Goal: Task Accomplishment & Management: Use online tool/utility

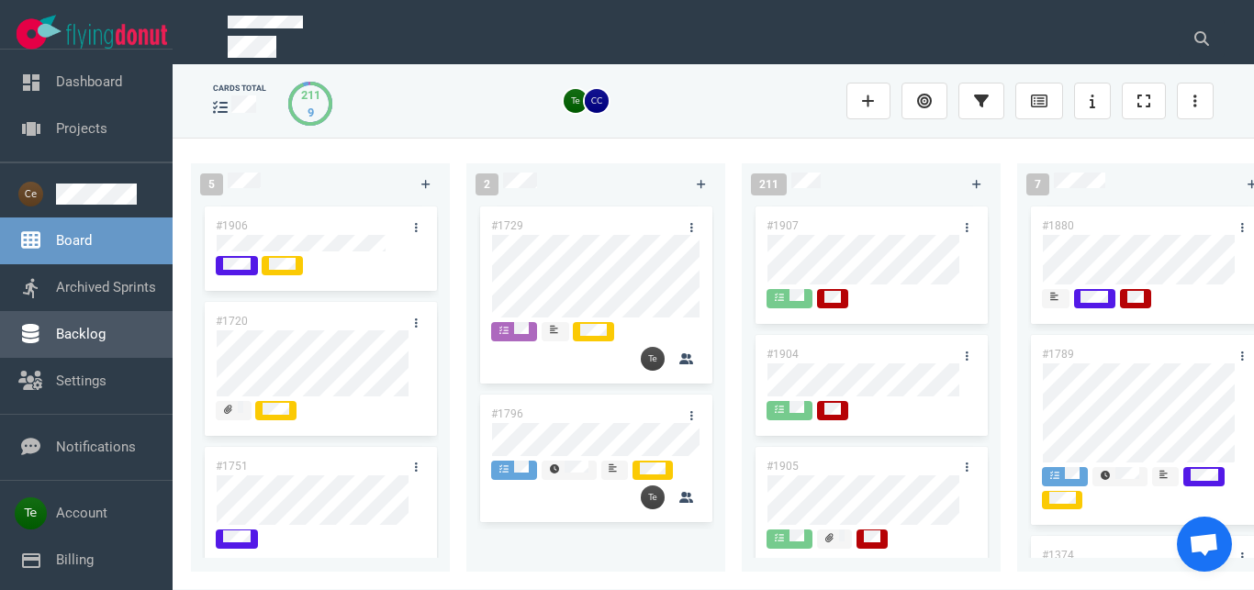
click at [106, 327] on link "Backlog" at bounding box center [81, 334] width 50 height 17
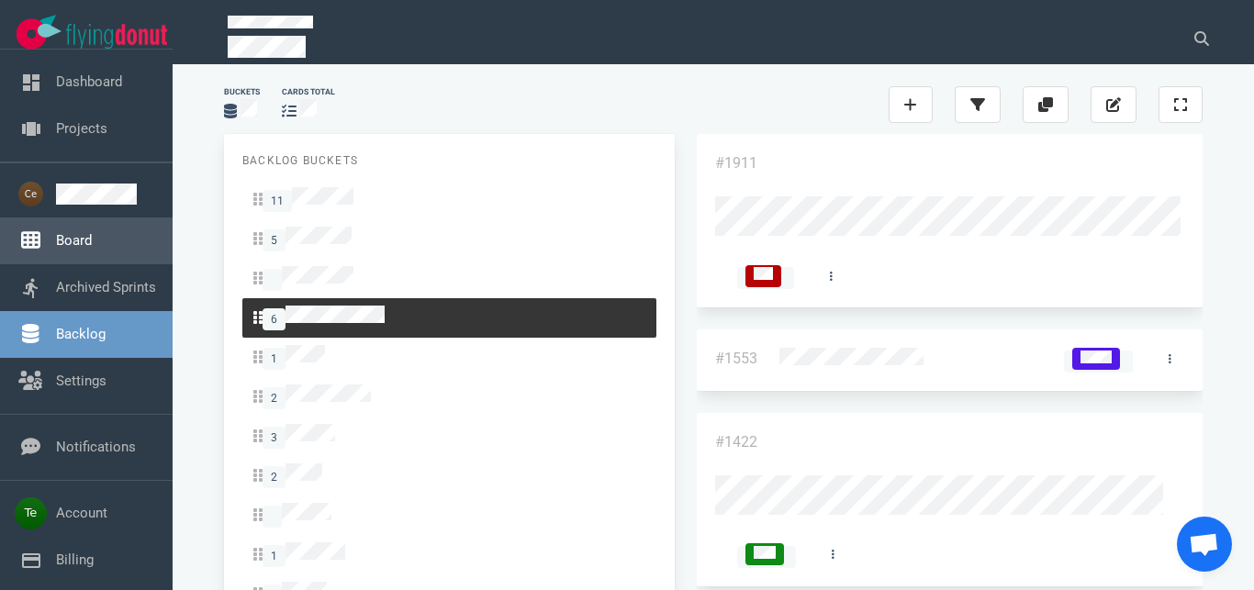
click at [92, 249] on link "Board" at bounding box center [74, 240] width 36 height 17
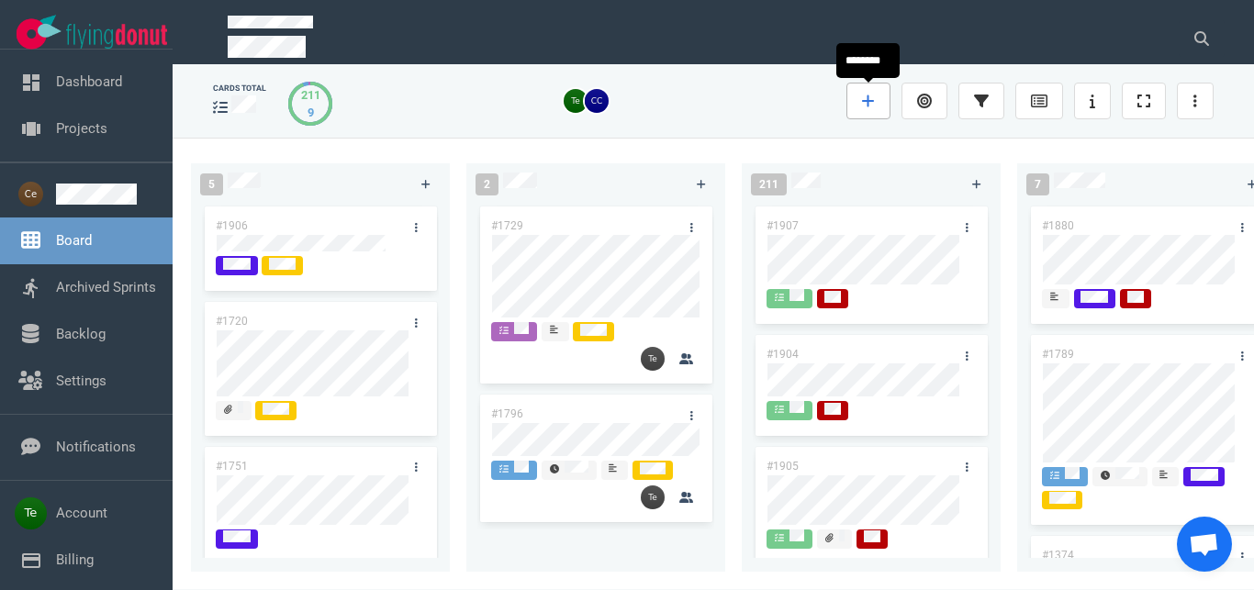
click at [853, 104] on link at bounding box center [868, 101] width 44 height 37
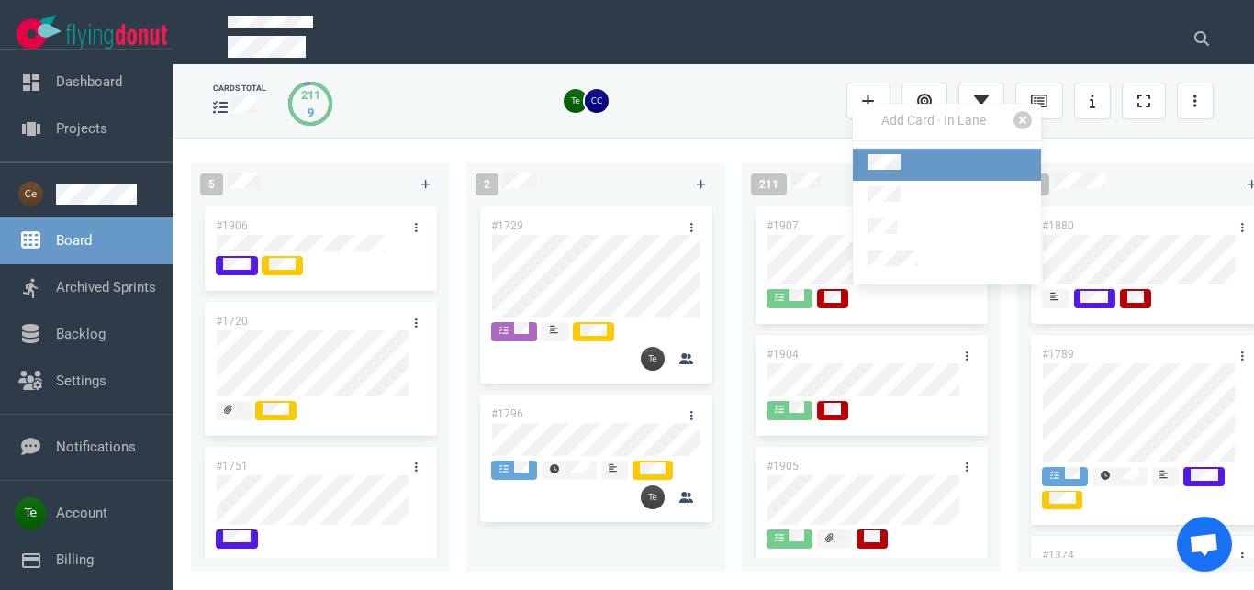
click at [911, 169] on link at bounding box center [947, 165] width 188 height 32
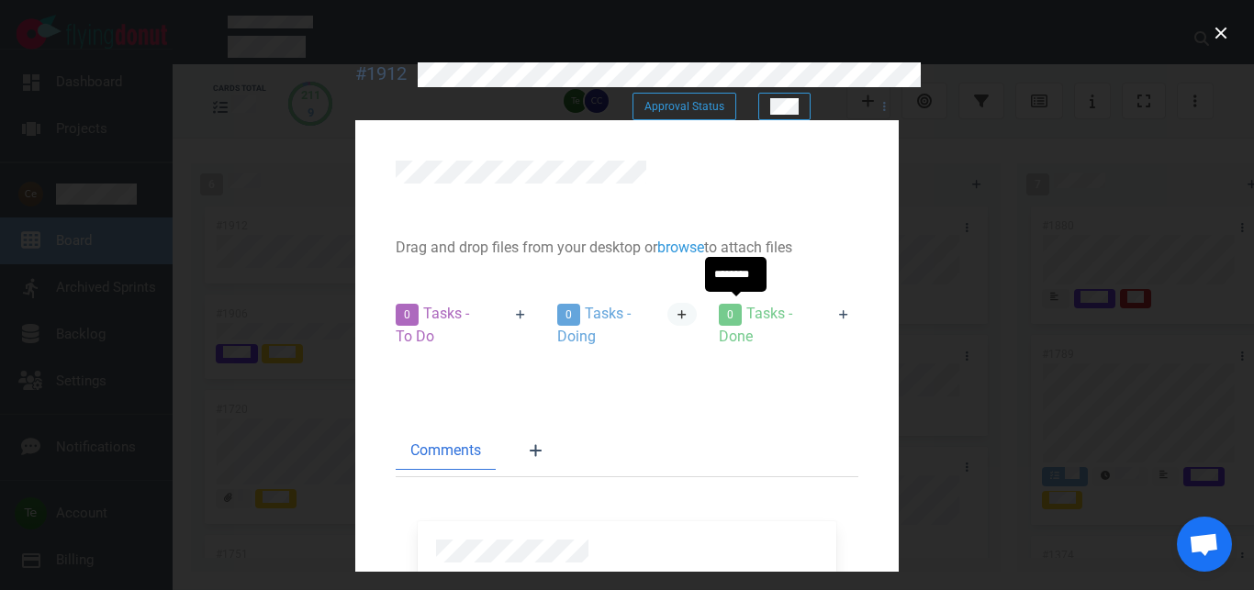
click at [697, 307] on link at bounding box center [681, 314] width 29 height 23
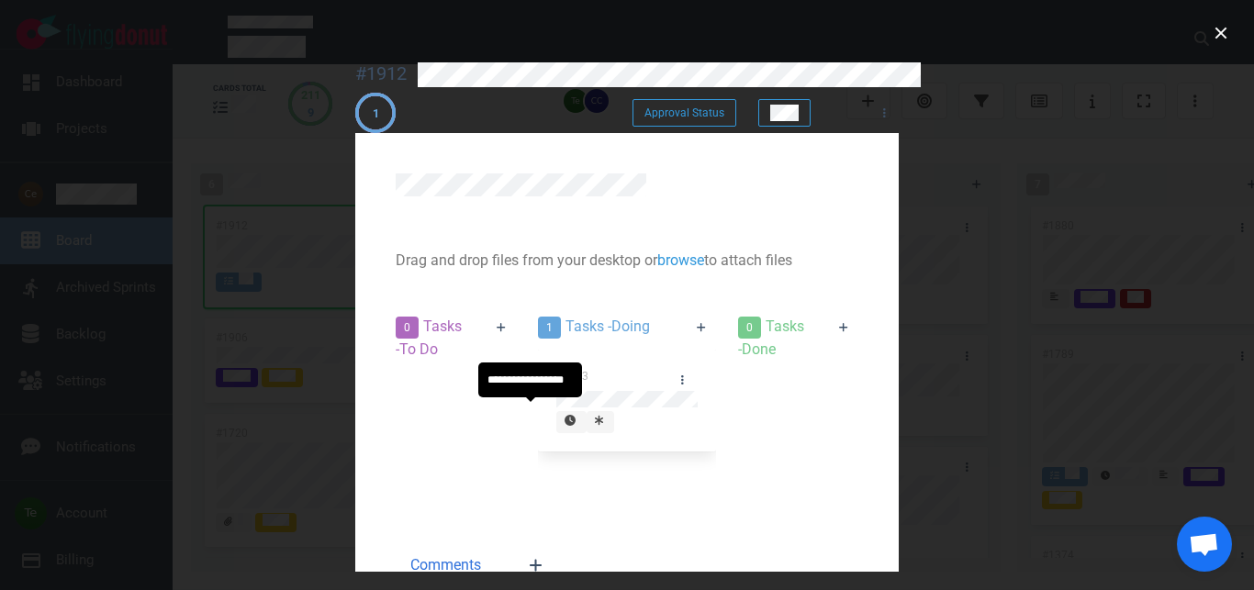
click at [595, 415] on icon at bounding box center [599, 420] width 8 height 11
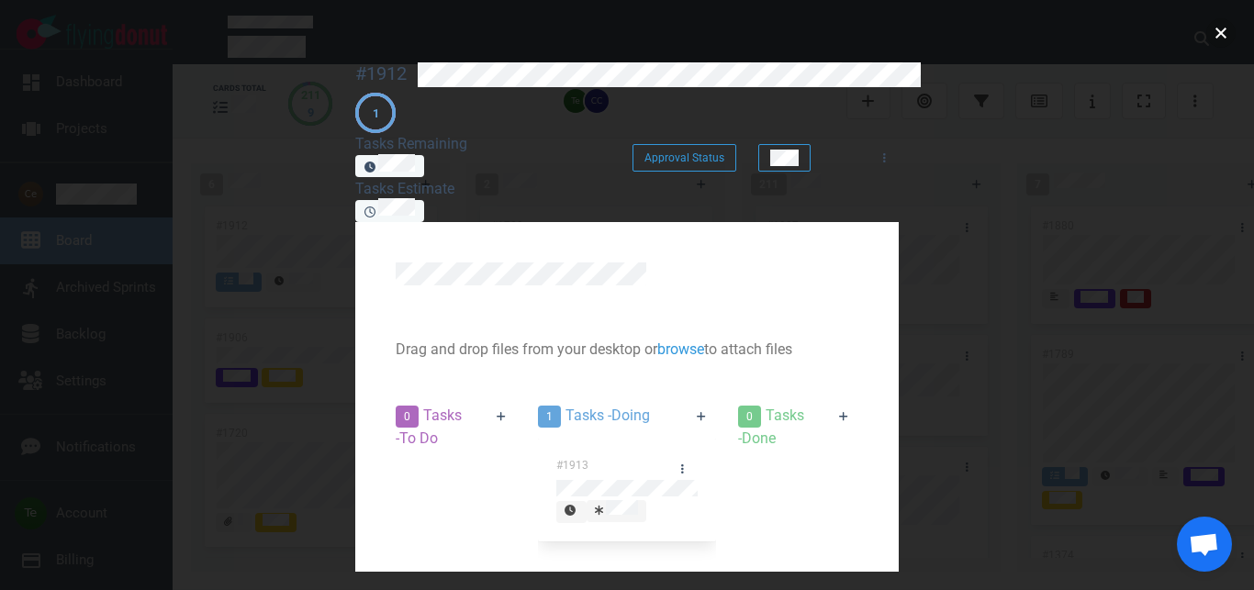
click at [1219, 30] on button "close" at bounding box center [1220, 32] width 29 height 29
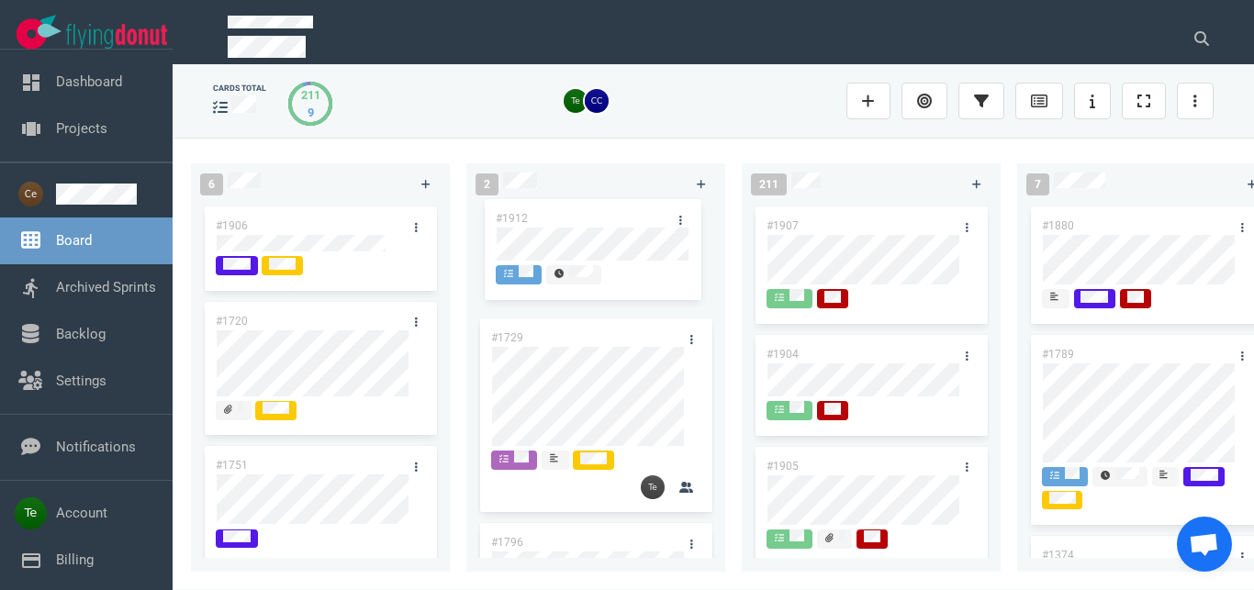
drag, startPoint x: 305, startPoint y: 220, endPoint x: 583, endPoint y: 218, distance: 278.1
click at [439, 218] on div "#1912" at bounding box center [320, 259] width 237 height 112
